Goal: Task Accomplishment & Management: Manage account settings

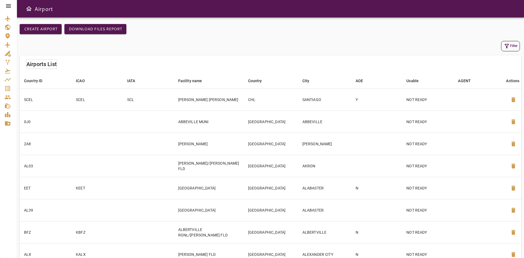
click at [215, 48] on div "Filter" at bounding box center [270, 46] width 499 height 10
click at [9, 126] on icon "Master Data" at bounding box center [7, 123] width 7 height 7
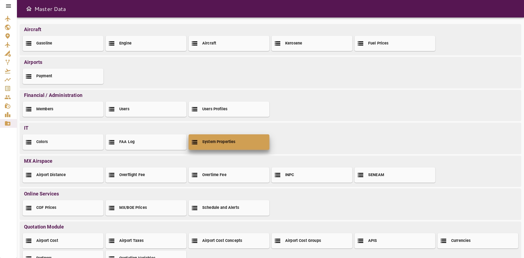
click at [226, 147] on div "System Properties" at bounding box center [229, 141] width 81 height 15
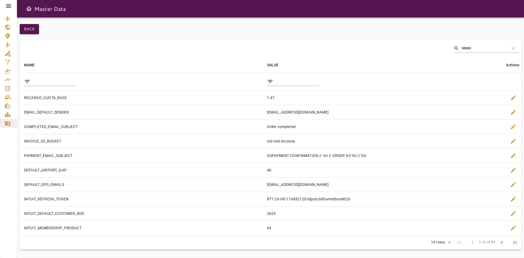
click at [47, 82] on input "filter data by NAME" at bounding box center [55, 81] width 44 height 9
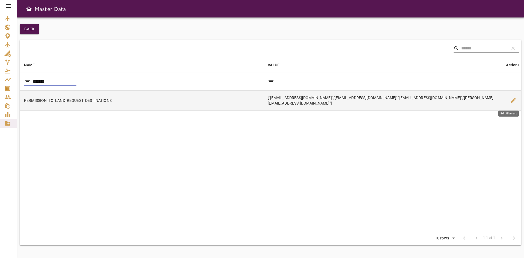
type input "*******"
click at [510, 99] on span "edit" at bounding box center [513, 100] width 7 height 7
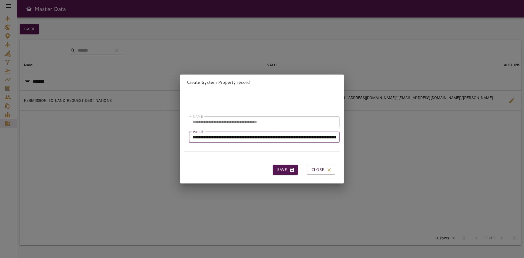
click at [273, 132] on input "**********" at bounding box center [264, 137] width 151 height 11
drag, startPoint x: 277, startPoint y: 134, endPoint x: 195, endPoint y: 133, distance: 82.5
click at [195, 133] on input "**********" at bounding box center [264, 137] width 151 height 11
drag, startPoint x: 284, startPoint y: 134, endPoint x: 330, endPoint y: 137, distance: 46.5
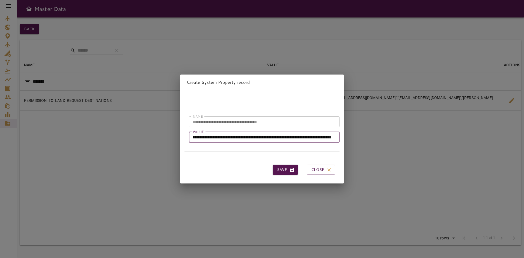
click at [330, 137] on input "**********" at bounding box center [262, 137] width 147 height 11
type input "**********"
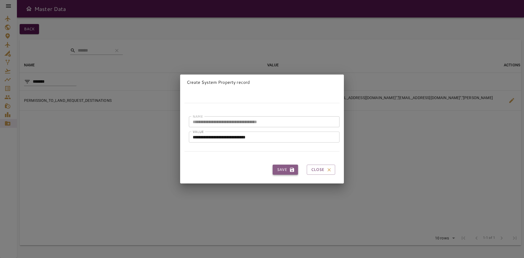
click at [281, 169] on button "Save" at bounding box center [285, 170] width 25 height 10
type input "**********"
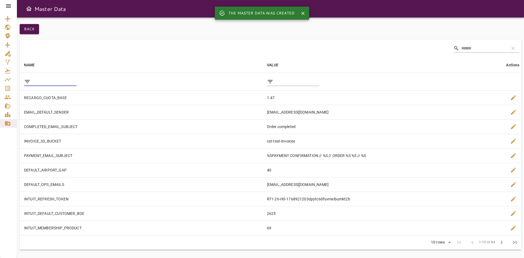
click at [47, 85] on input "filter data by NAME" at bounding box center [55, 81] width 44 height 9
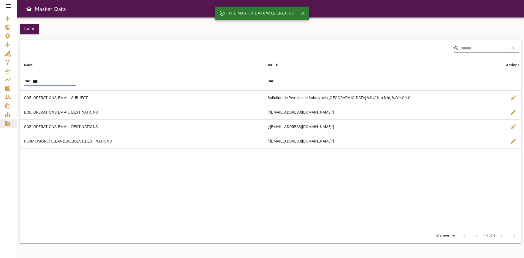
type input "***"
click at [223, 186] on table "NAME arrow_downward VALUE arrow_downward Actions filter_list *** filter_list CO…" at bounding box center [271, 143] width 502 height 172
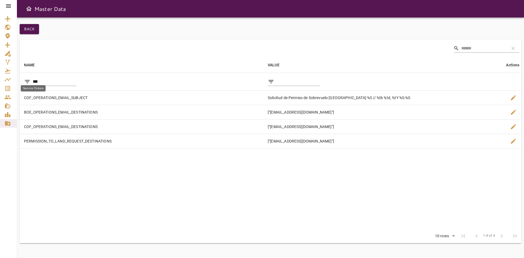
click at [6, 87] on icon "Service Orders" at bounding box center [7, 88] width 5 height 5
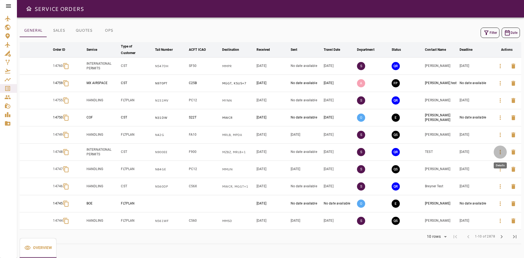
click at [501, 155] on icon "button" at bounding box center [500, 152] width 7 height 7
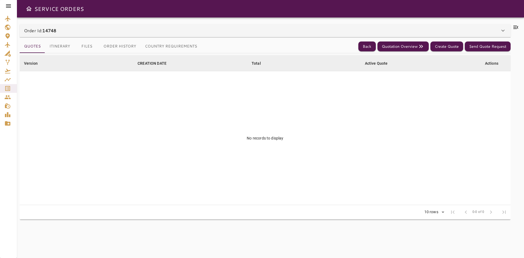
click at [66, 43] on button "Itinerary" at bounding box center [59, 46] width 29 height 13
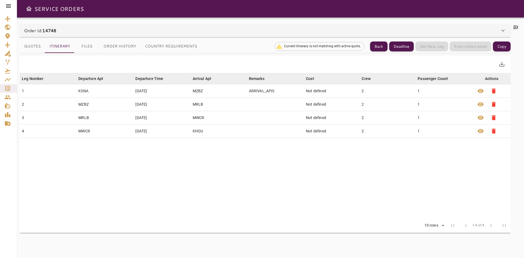
click at [34, 44] on button "Quotes" at bounding box center [32, 46] width 25 height 13
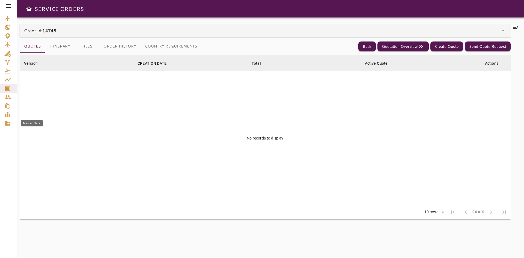
click at [8, 121] on icon "Master Data" at bounding box center [7, 123] width 7 height 7
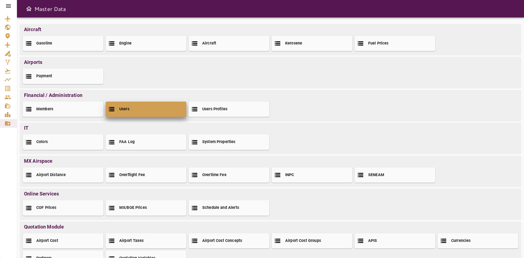
click at [124, 113] on div "Users" at bounding box center [146, 109] width 81 height 15
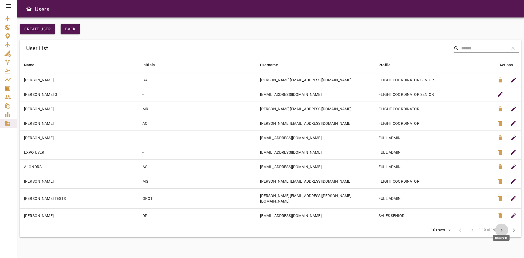
click at [500, 227] on span "chevron_right" at bounding box center [502, 230] width 7 height 7
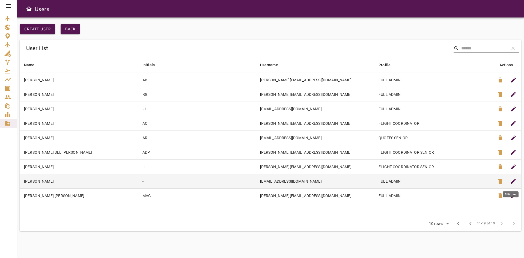
click at [514, 180] on span "edit" at bounding box center [513, 181] width 7 height 7
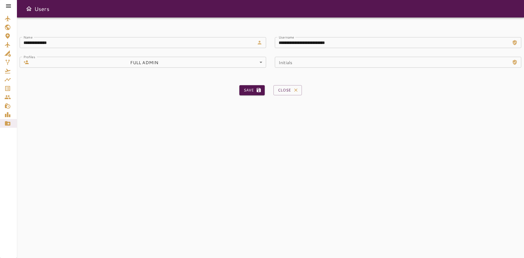
click at [146, 64] on body "**********" at bounding box center [262, 129] width 524 height 258
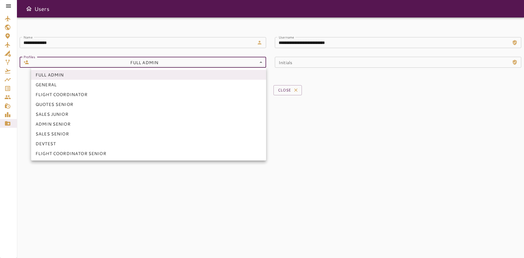
click at [85, 94] on li "FLIGHT COORDINATOR" at bounding box center [148, 95] width 235 height 10
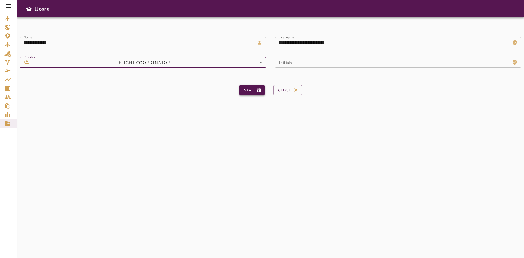
click at [242, 91] on button "Save" at bounding box center [251, 90] width 25 height 10
type input "*"
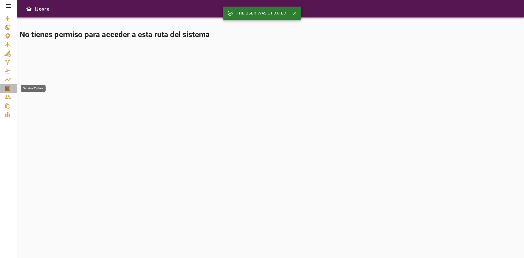
click at [8, 87] on icon "Service Orders" at bounding box center [7, 88] width 5 height 5
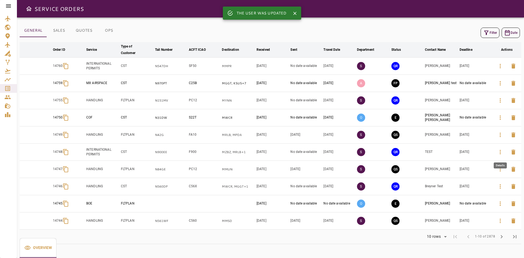
click at [502, 153] on icon "button" at bounding box center [500, 152] width 7 height 7
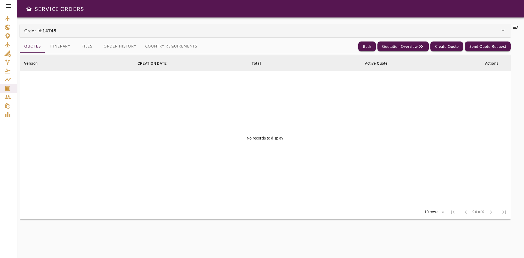
click at [59, 44] on button "Itinerary" at bounding box center [59, 46] width 29 height 13
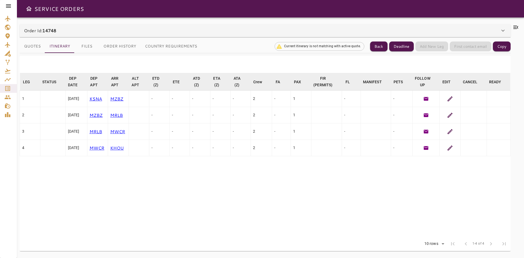
click at [155, 47] on button "Country Requirements" at bounding box center [171, 46] width 61 height 13
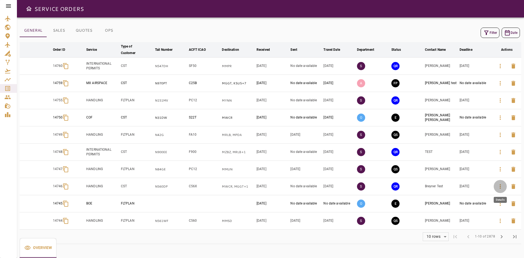
click at [502, 188] on icon "button" at bounding box center [500, 186] width 7 height 7
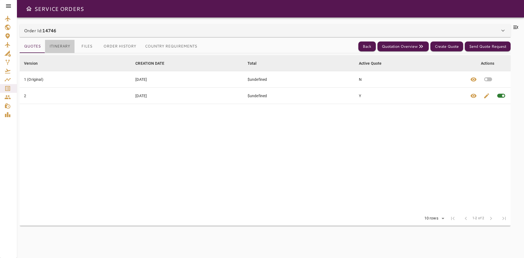
click at [63, 44] on button "Itinerary" at bounding box center [59, 46] width 29 height 13
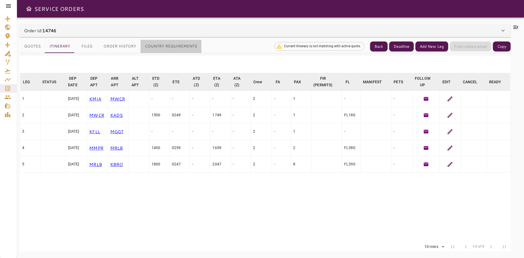
click at [170, 46] on button "Country Requirements" at bounding box center [171, 46] width 61 height 13
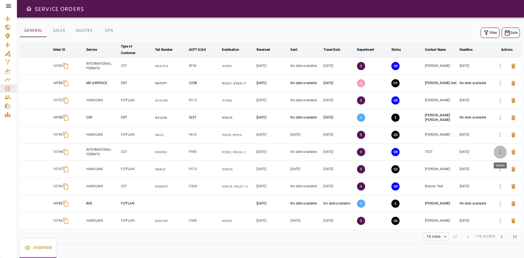
click at [502, 153] on icon "button" at bounding box center [500, 152] width 7 height 7
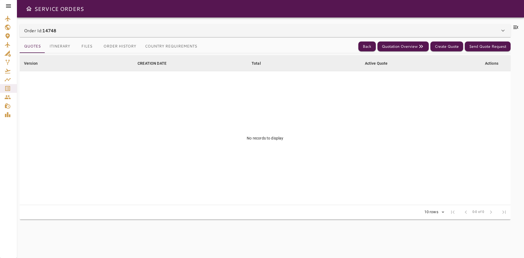
click at [58, 48] on button "Itinerary" at bounding box center [59, 46] width 29 height 13
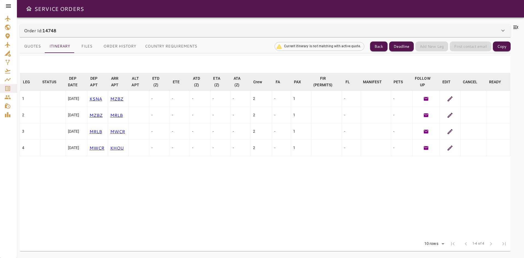
click at [172, 49] on button "Country Requirements" at bounding box center [171, 46] width 61 height 13
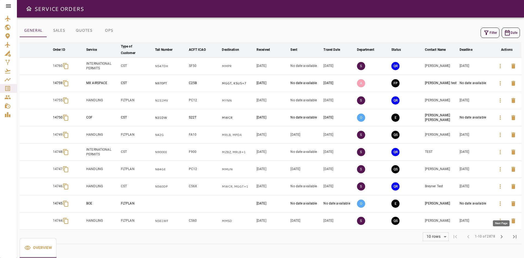
click at [503, 237] on span "chevron_right" at bounding box center [502, 236] width 7 height 7
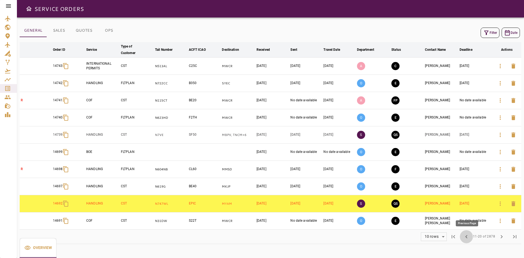
click at [467, 238] on span "chevron_left" at bounding box center [466, 236] width 7 height 7
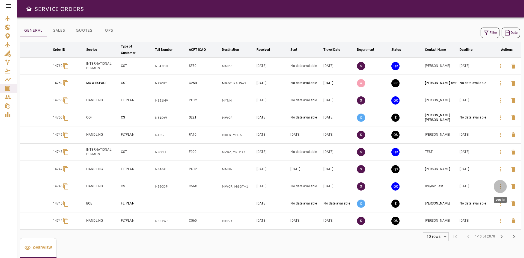
click at [501, 184] on icon "button" at bounding box center [500, 186] width 7 height 7
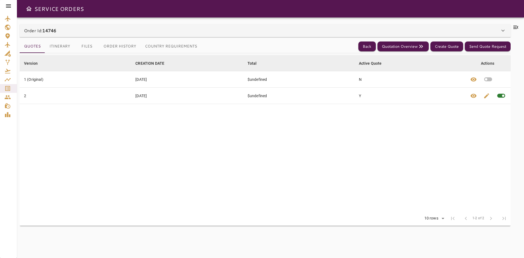
click at [62, 46] on button "Itinerary" at bounding box center [59, 46] width 29 height 13
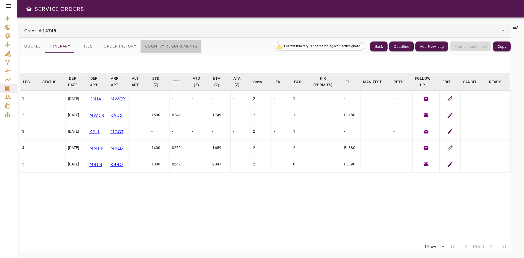
click at [167, 41] on button "Country Requirements" at bounding box center [171, 46] width 61 height 13
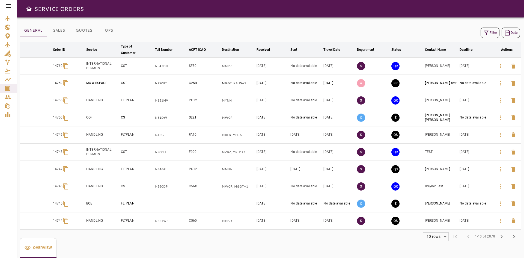
click at [140, 15] on div "SERVICE ORDERS" at bounding box center [270, 8] width 507 height 17
click at [500, 186] on icon "button" at bounding box center [500, 186] width 7 height 7
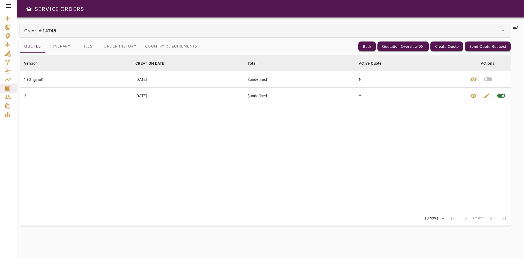
click at [163, 34] on div "Order Id: 14746" at bounding box center [265, 30] width 491 height 13
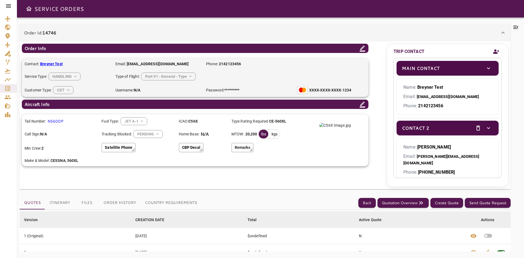
click at [162, 37] on div "Order Id: 14746" at bounding box center [265, 32] width 491 height 17
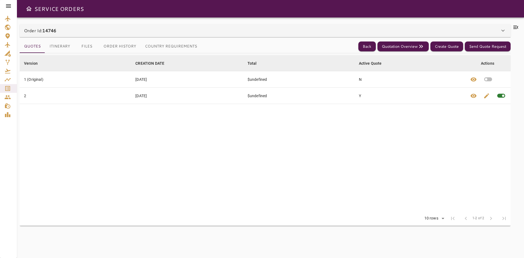
click at [170, 48] on button "Country Requirements" at bounding box center [171, 46] width 61 height 13
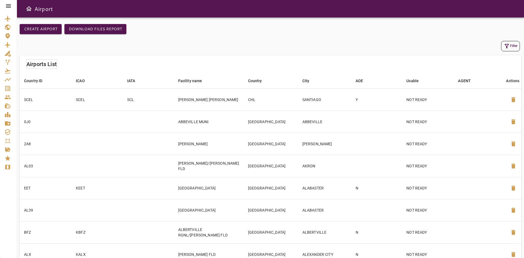
click at [11, 122] on div "Master Data" at bounding box center [8, 123] width 8 height 7
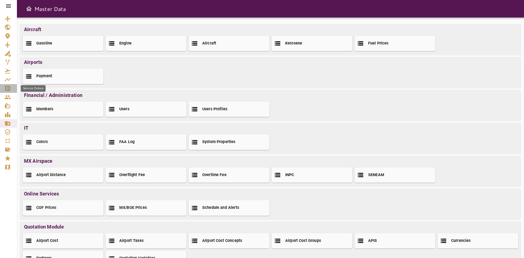
click at [7, 87] on icon "Service Orders" at bounding box center [7, 88] width 5 height 5
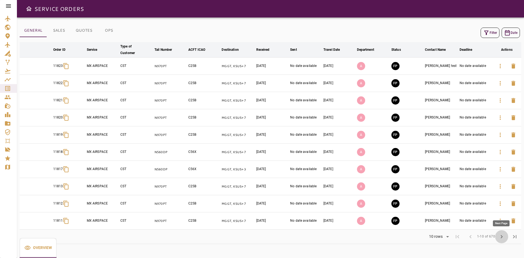
click at [503, 237] on span "chevron_right" at bounding box center [502, 236] width 7 height 7
